Goal: Task Accomplishment & Management: Manage account settings

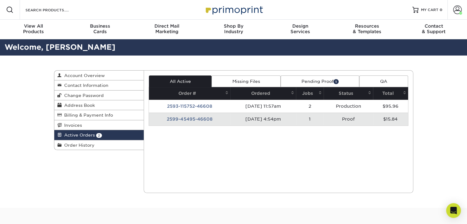
click at [315, 80] on link "Pending Proof 1" at bounding box center [320, 82] width 79 height 12
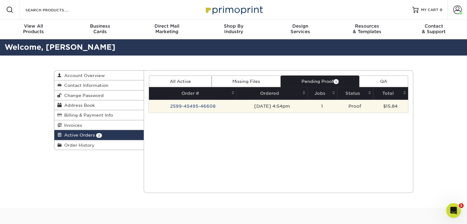
click at [183, 107] on td "2599-45495-46608" at bounding box center [193, 106] width 88 height 13
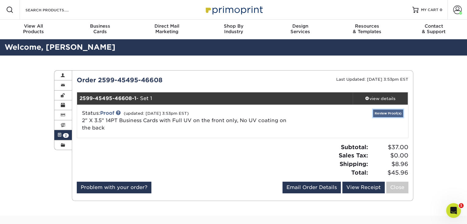
click at [396, 113] on link "Review Proof(s)" at bounding box center [388, 114] width 30 height 8
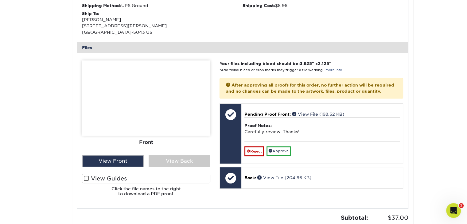
scroll to position [215, 0]
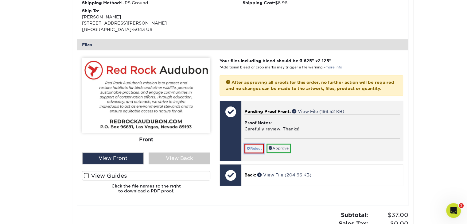
click at [252, 153] on link "Reject" at bounding box center [255, 149] width 20 height 10
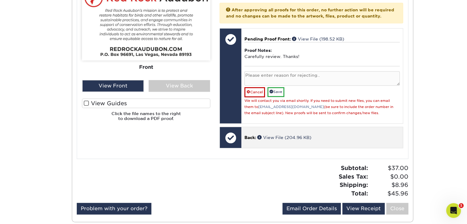
scroll to position [276, 0]
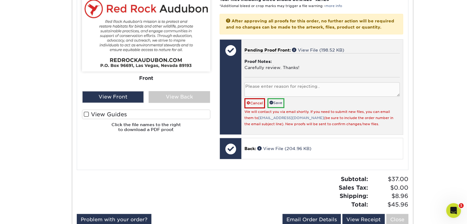
click at [291, 89] on textarea at bounding box center [322, 89] width 155 height 14
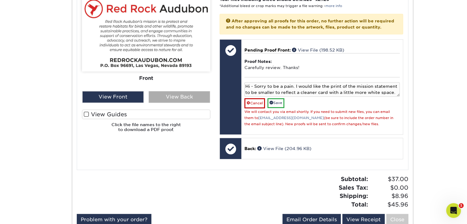
type textarea "Hi - Sorry to be a pain. I would like the print of the mission statement to be …"
click at [167, 96] on div "View Back" at bounding box center [179, 97] width 61 height 12
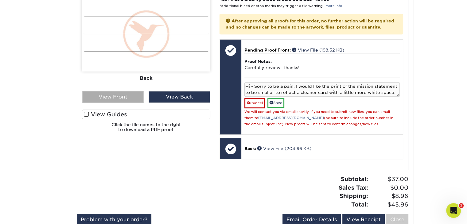
click at [139, 96] on div "View Front" at bounding box center [112, 97] width 61 height 12
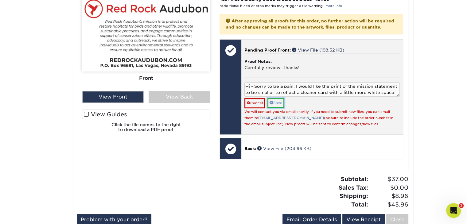
click at [281, 108] on link "Save" at bounding box center [276, 103] width 17 height 10
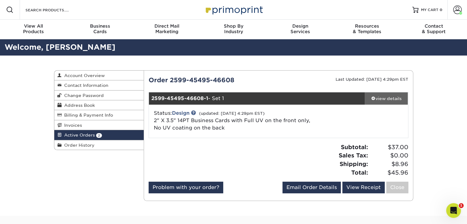
click at [391, 99] on div "view details" at bounding box center [386, 99] width 43 height 6
click at [390, 114] on link "Review Proof(s)" at bounding box center [388, 114] width 30 height 8
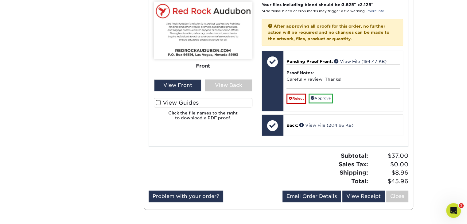
scroll to position [276, 0]
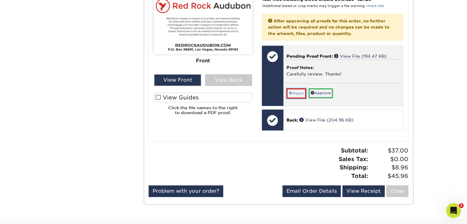
click at [296, 94] on link "Reject" at bounding box center [297, 93] width 20 height 10
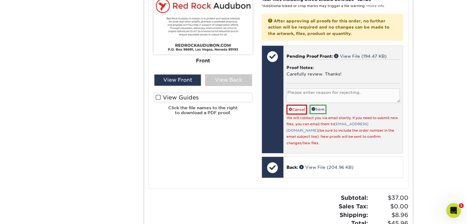
click at [385, 98] on textarea at bounding box center [343, 95] width 113 height 14
type textarea "Can the mission statement be left justified and pushed up a little higher under…"
click at [319, 108] on link "Save" at bounding box center [318, 110] width 17 height 10
